Goal: Check status: Check status

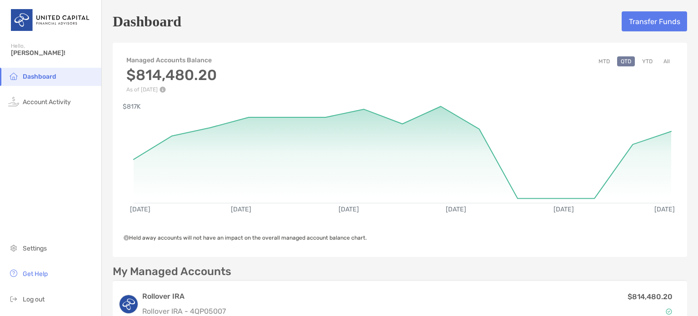
click at [640, 60] on button "YTD" at bounding box center [647, 61] width 18 height 10
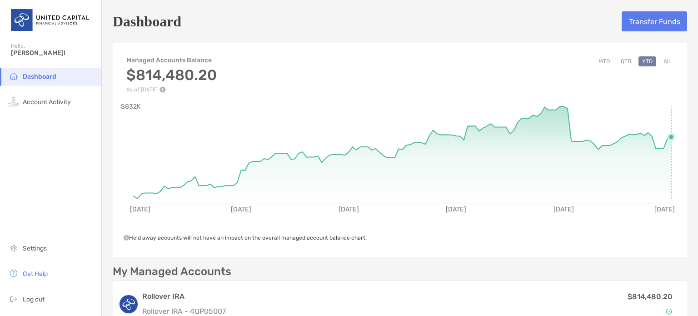
click at [664, 135] on rect at bounding box center [402, 149] width 537 height 87
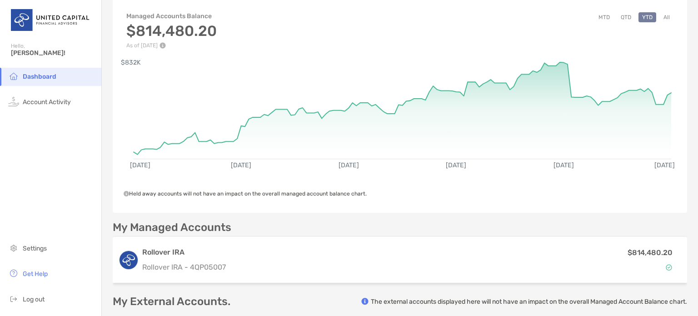
scroll to position [47, 0]
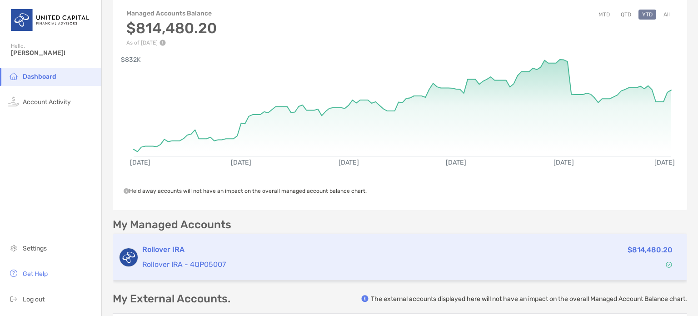
click at [231, 257] on div "Rollover IRA Rollover IRA - 4QP05007" at bounding box center [321, 257] width 359 height 26
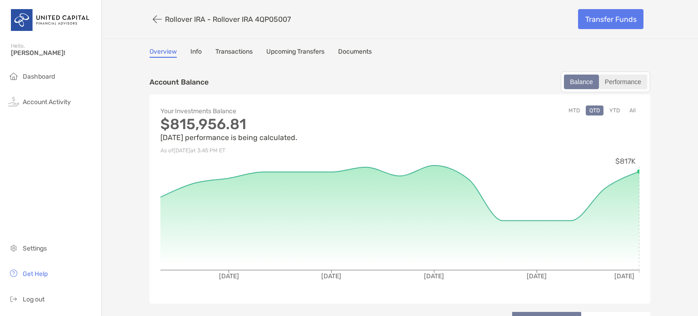
click at [609, 81] on div "Performance" at bounding box center [622, 81] width 46 height 13
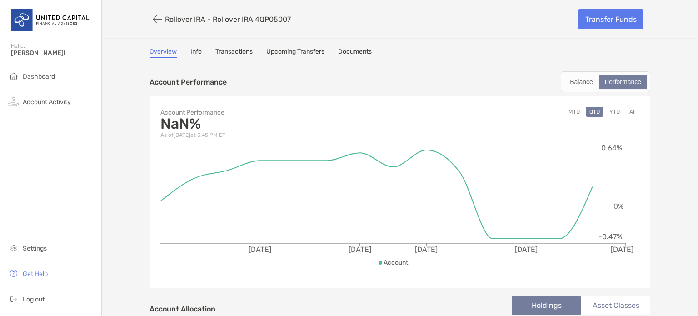
click at [204, 56] on div "Overview Info Transactions Upcoming Transfers Documents" at bounding box center [399, 53] width 500 height 10
click at [154, 17] on button "button" at bounding box center [156, 19] width 15 height 17
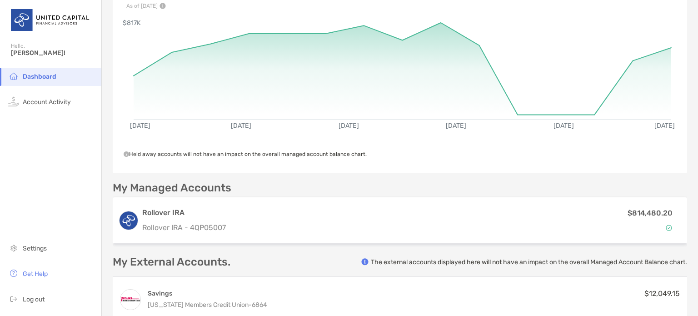
scroll to position [84, 0]
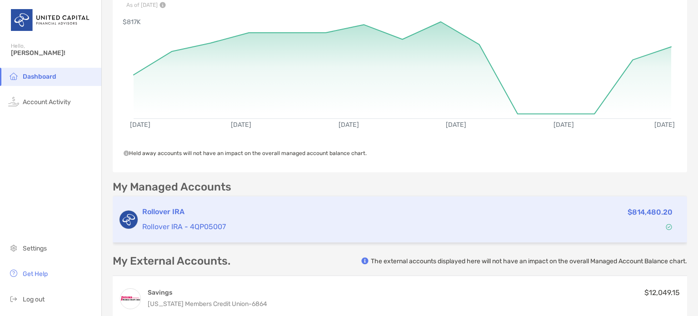
click at [265, 210] on h3 "Rollover IRA" at bounding box center [321, 211] width 359 height 11
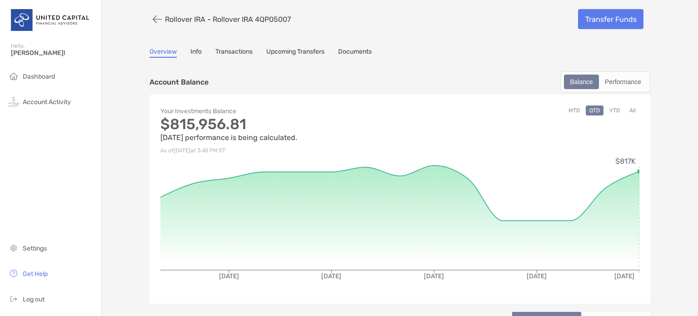
click at [607, 110] on button "YTD" at bounding box center [614, 110] width 18 height 10
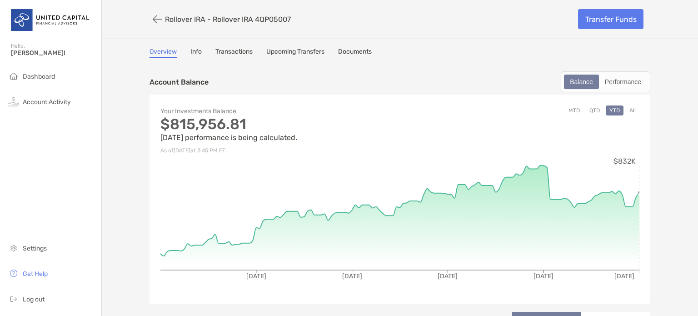
click at [637, 191] on circle at bounding box center [639, 193] width 4 height 4
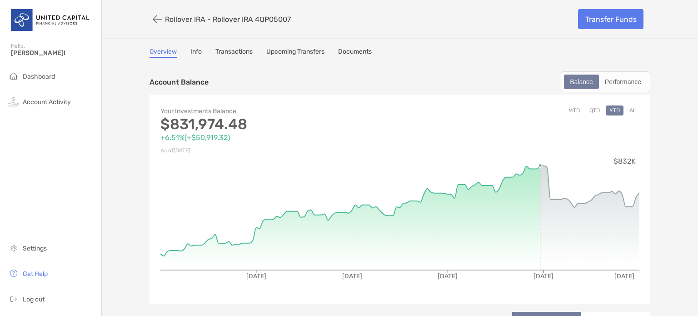
click at [538, 165] on circle at bounding box center [540, 165] width 4 height 4
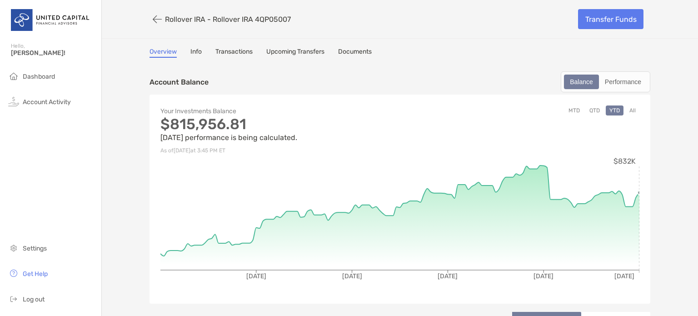
click at [634, 195] on icon at bounding box center [399, 217] width 479 height 104
